Goal: Task Accomplishment & Management: Use online tool/utility

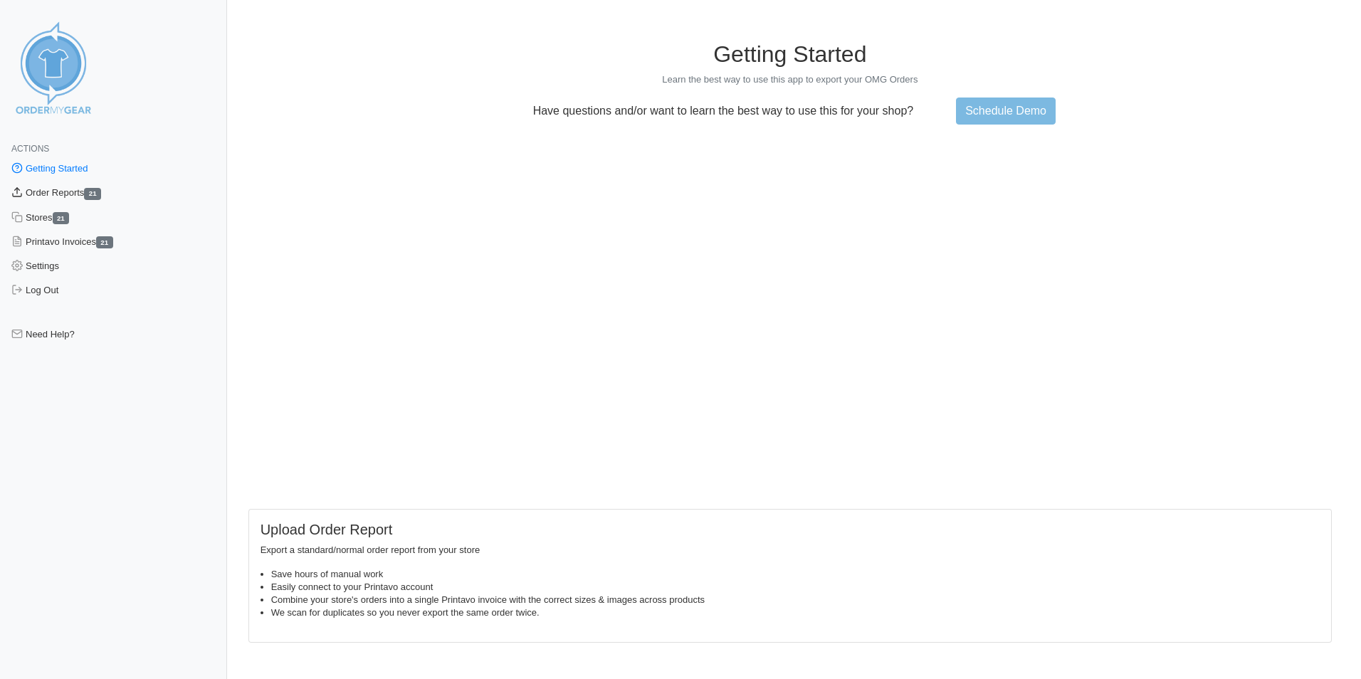
click at [66, 188] on link "Order Reports 21" at bounding box center [113, 193] width 227 height 24
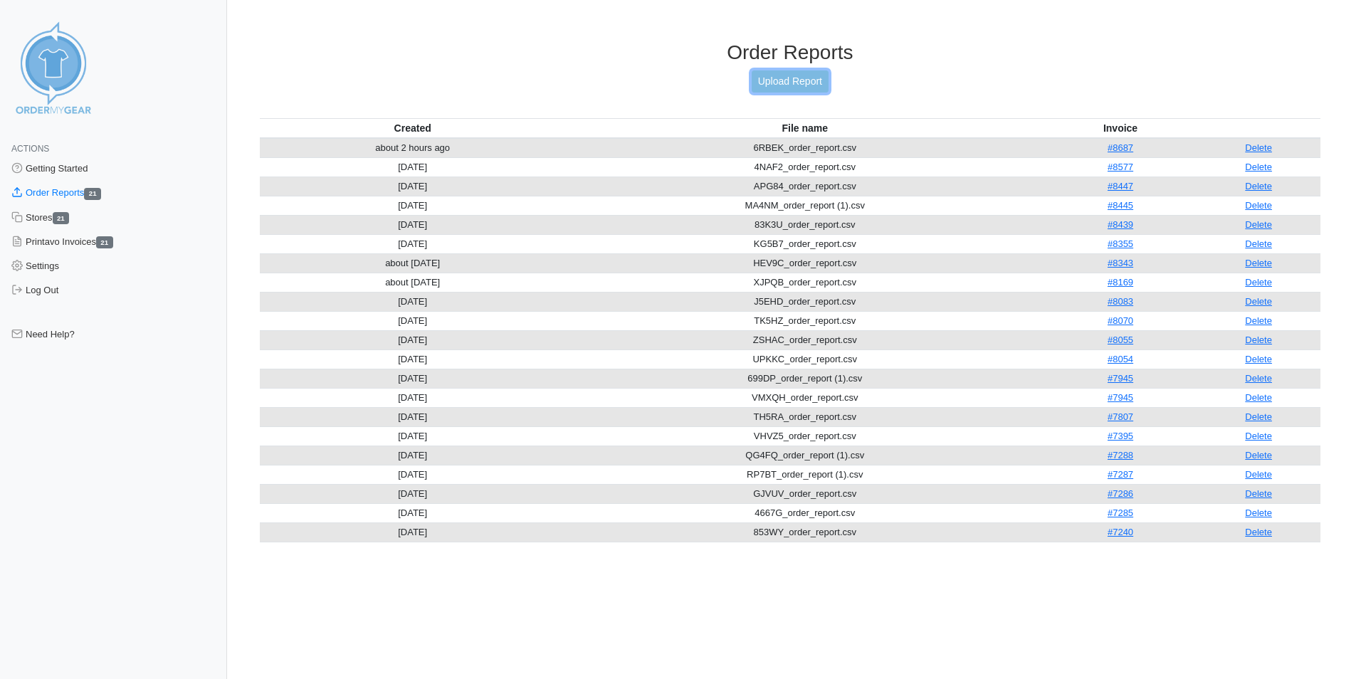
click at [802, 82] on link "Upload Report" at bounding box center [790, 81] width 77 height 22
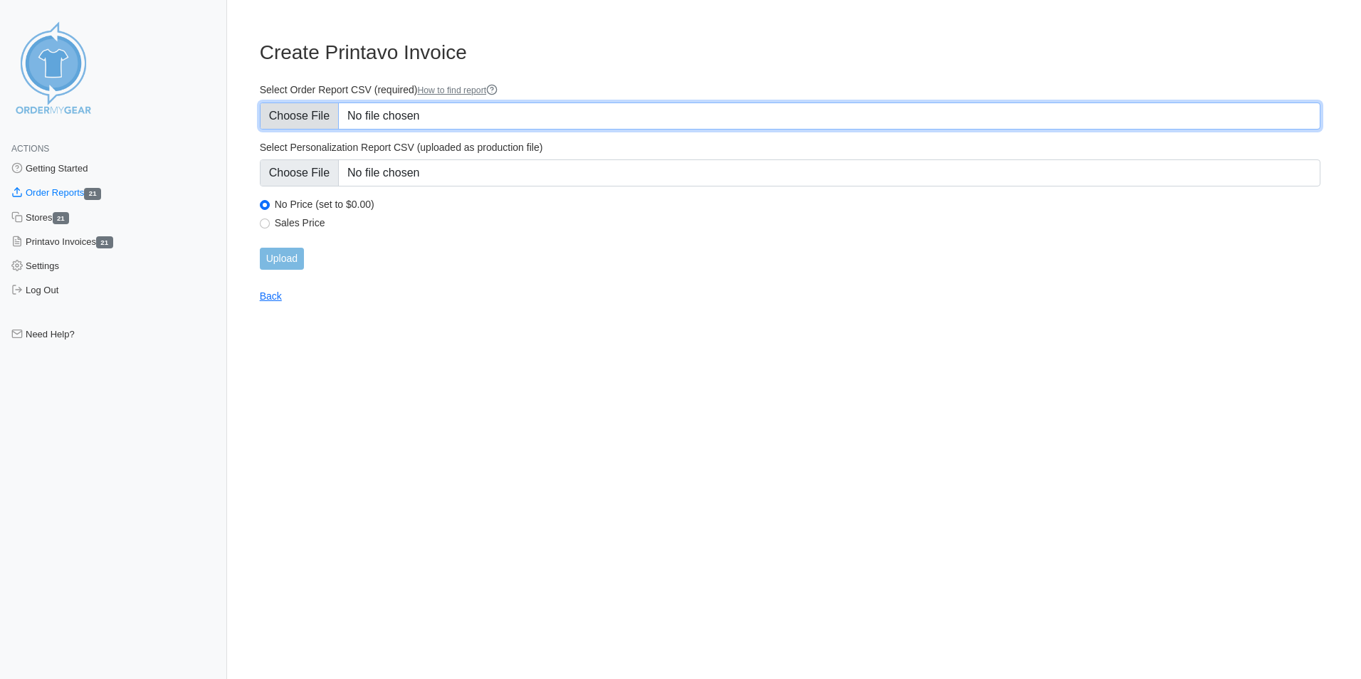
click at [408, 116] on input "Select Order Report CSV (required) How to find report" at bounding box center [790, 115] width 1060 height 27
type input "C:\fakepath\RMABM_order_report.csv"
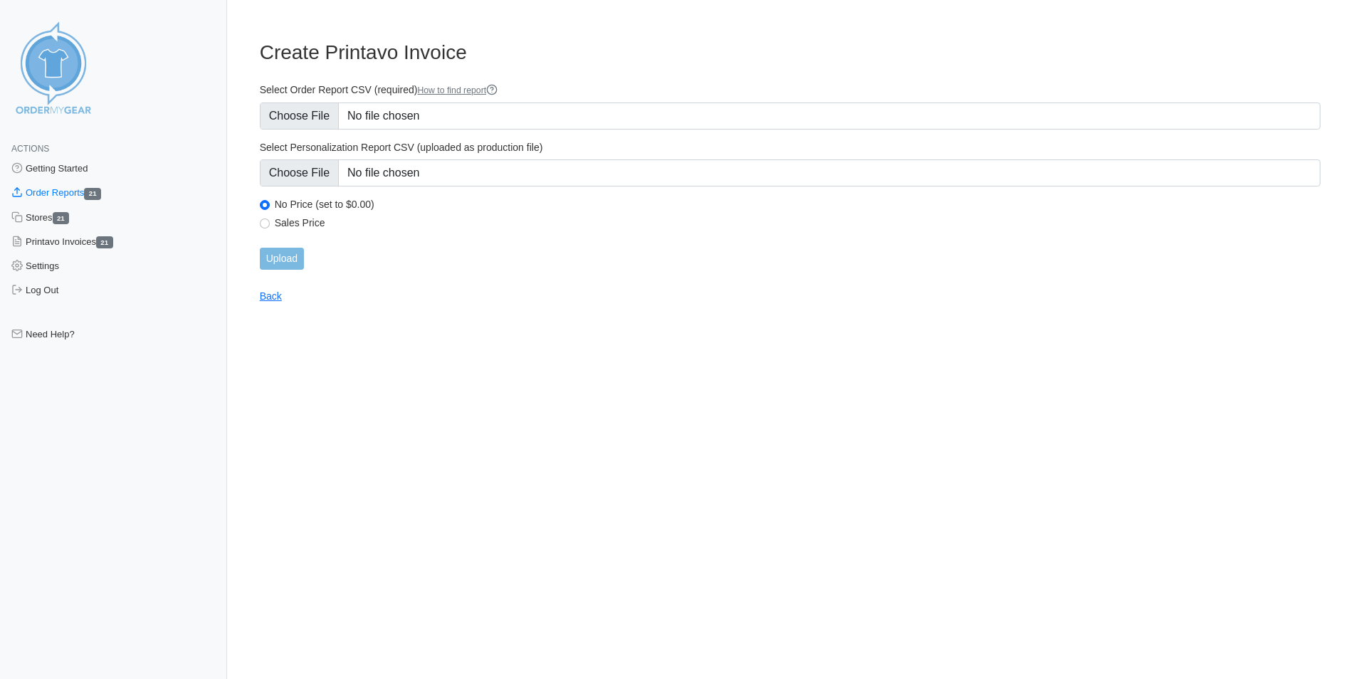
click at [270, 217] on div "Sales Price" at bounding box center [790, 224] width 1060 height 17
click at [269, 223] on input "Sales Price" at bounding box center [265, 224] width 10 height 10
radio input "true"
click at [293, 263] on input "Upload" at bounding box center [282, 259] width 44 height 22
